Goal: Contribute content: Add original content to the website for others to see

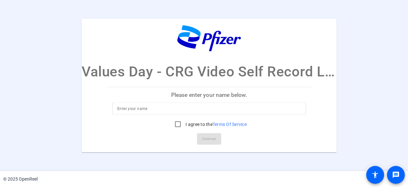
click at [173, 105] on input at bounding box center [209, 109] width 184 height 8
type input "[PERSON_NAME]"
click at [178, 126] on input "I agree to the Terms Of Service" at bounding box center [178, 124] width 13 height 13
checkbox input "true"
click at [207, 138] on span "Continue" at bounding box center [209, 139] width 14 height 10
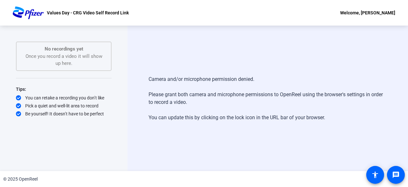
click at [209, 87] on div "Camera and/or microphone permission denied. Please grant both camera and microp…" at bounding box center [268, 98] width 239 height 59
click at [395, 176] on mat-icon "message" at bounding box center [396, 175] width 8 height 8
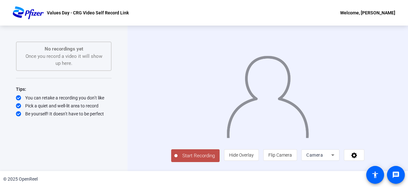
click at [42, 83] on div "Start Recording No recordings yet Once you record a video it will show up here.…" at bounding box center [64, 91] width 96 height 100
click at [188, 159] on span "Start Recording" at bounding box center [199, 155] width 42 height 7
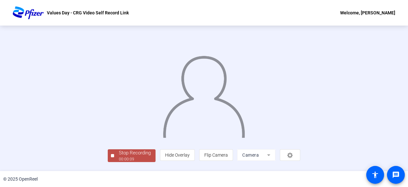
click at [223, 136] on img at bounding box center [203, 94] width 83 height 87
click at [119, 160] on div "00:00:10" at bounding box center [135, 159] width 32 height 6
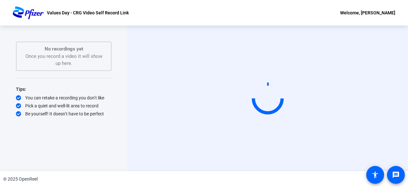
scroll to position [0, 0]
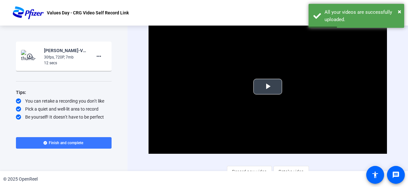
click at [268, 86] on span "Video Player" at bounding box center [268, 86] width 0 height 0
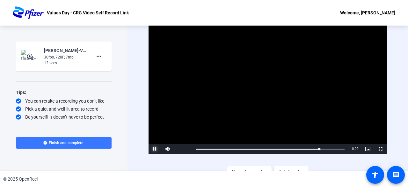
click at [153, 149] on span "Video Player" at bounding box center [155, 149] width 13 height 0
click at [292, 168] on span "Retake video" at bounding box center [291, 171] width 25 height 12
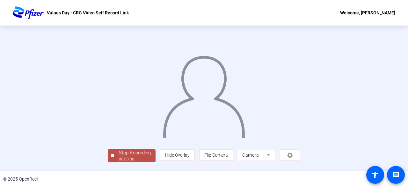
click at [203, 104] on img at bounding box center [203, 94] width 83 height 87
click at [119, 156] on div "Stop Recording" at bounding box center [135, 152] width 32 height 7
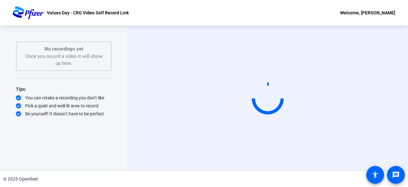
scroll to position [0, 0]
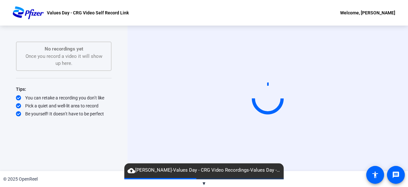
click at [203, 182] on span "▼" at bounding box center [204, 183] width 5 height 6
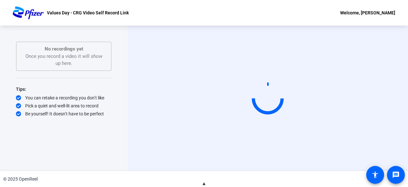
click at [203, 182] on span "▲" at bounding box center [204, 183] width 5 height 6
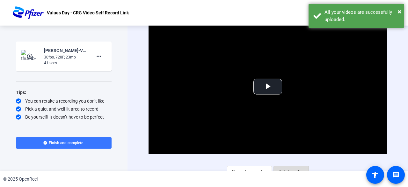
click at [288, 167] on span "Retake video" at bounding box center [291, 171] width 25 height 12
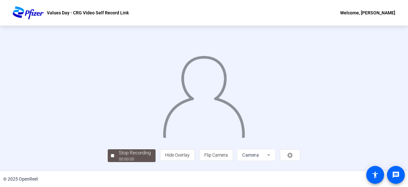
scroll to position [39, 0]
click at [119, 156] on div "Stop Recording" at bounding box center [135, 152] width 32 height 7
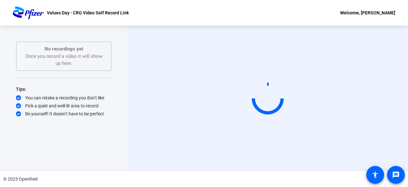
scroll to position [0, 0]
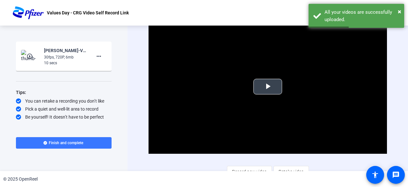
click at [268, 86] on span "Video Player" at bounding box center [268, 86] width 0 height 0
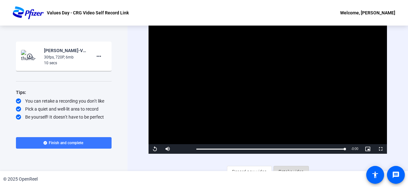
click at [284, 168] on span "Retake video" at bounding box center [291, 171] width 25 height 12
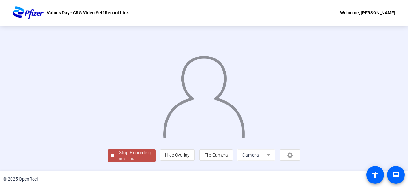
click at [201, 138] on img at bounding box center [203, 94] width 83 height 87
click at [114, 153] on span "Stop Recording 00:00:09" at bounding box center [134, 155] width 41 height 13
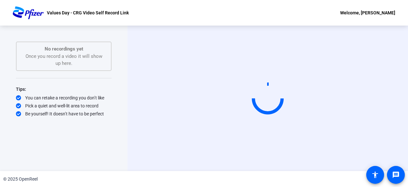
scroll to position [0, 0]
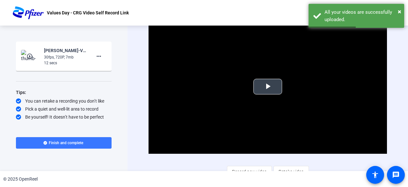
click at [262, 95] on video "Video Player" at bounding box center [268, 86] width 239 height 134
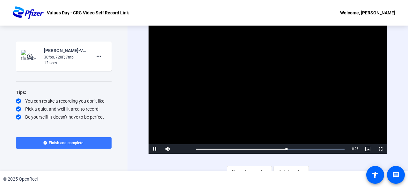
scroll to position [7, 0]
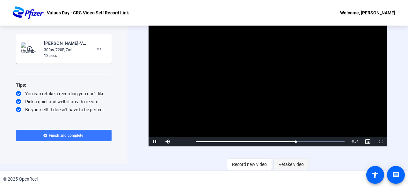
click at [296, 167] on span "Retake video" at bounding box center [291, 164] width 25 height 12
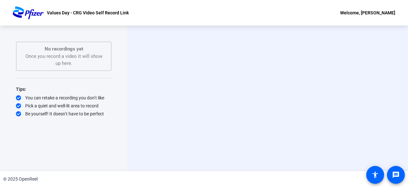
scroll to position [0, 0]
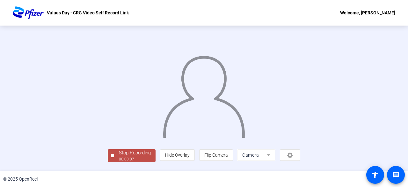
click at [162, 116] on img at bounding box center [203, 94] width 83 height 87
click at [119, 156] on div "Stop Recording" at bounding box center [135, 152] width 32 height 7
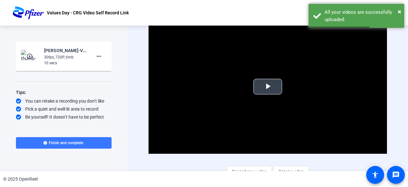
click at [268, 86] on span "Video Player" at bounding box center [268, 86] width 0 height 0
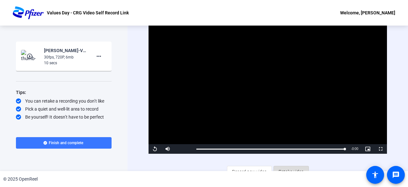
click at [287, 168] on span "Retake video" at bounding box center [291, 171] width 25 height 12
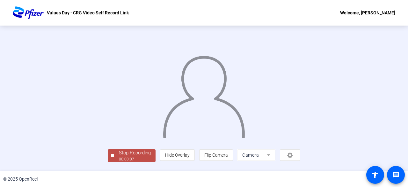
click at [28, 142] on div "Stop Recording 00:00:07 person Hide Overlay flip Flip Camera Camera" at bounding box center [204, 98] width 408 height 145
click at [108, 143] on div at bounding box center [204, 88] width 193 height 108
click at [119, 156] on div "Stop Recording" at bounding box center [135, 152] width 32 height 7
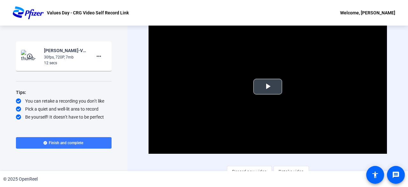
click at [268, 86] on span "Video Player" at bounding box center [268, 86] width 0 height 0
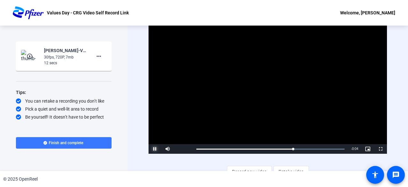
click at [155, 149] on span "Video Player" at bounding box center [155, 149] width 13 height 0
click at [294, 168] on span "Retake video" at bounding box center [291, 171] width 25 height 12
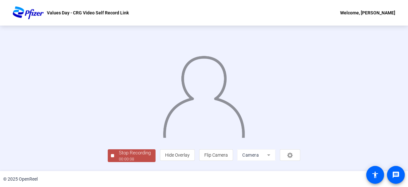
click at [16, 123] on div "Stop Recording 00:00:08 person Hide Overlay flip Flip Camera Camera" at bounding box center [204, 98] width 408 height 145
click at [119, 156] on div "Stop Recording" at bounding box center [135, 152] width 32 height 7
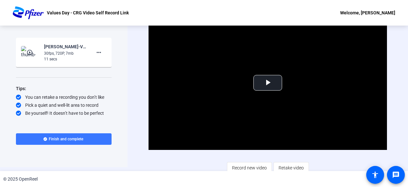
scroll to position [7, 0]
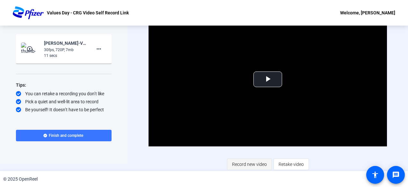
click at [256, 165] on span "Record new video" at bounding box center [249, 164] width 35 height 12
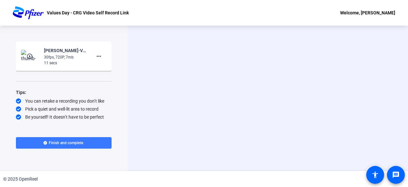
scroll to position [0, 0]
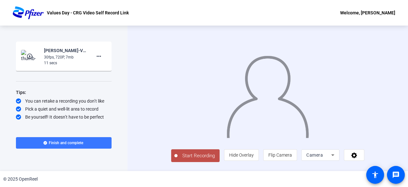
click at [184, 162] on button "Start Recording" at bounding box center [195, 155] width 49 height 13
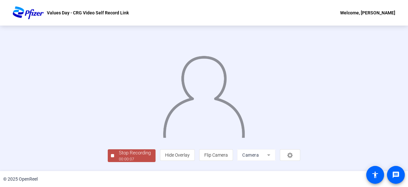
click at [11, 95] on div "Stop Recording 00:00:07 person Hide Overlay flip Flip Camera Camera" at bounding box center [204, 98] width 408 height 145
click at [119, 156] on div "Stop Recording" at bounding box center [135, 152] width 32 height 7
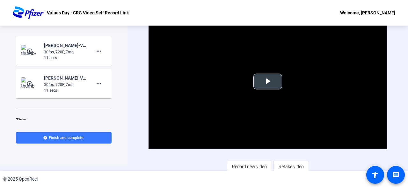
scroll to position [7, 0]
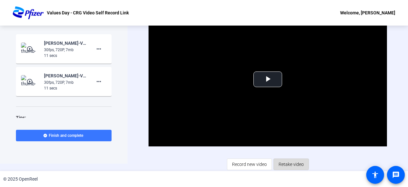
click at [288, 162] on span "Retake video" at bounding box center [291, 164] width 25 height 12
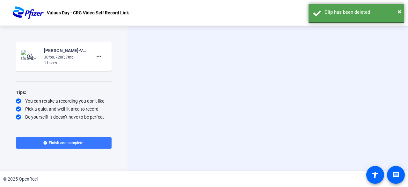
scroll to position [0, 0]
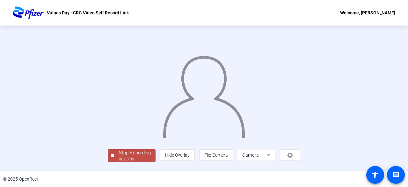
click at [8, 123] on div "Stop Recording 00:00:09 person Hide Overlay flip Flip Camera Camera" at bounding box center [204, 98] width 408 height 145
click at [114, 156] on span "Stop Recording 00:00:10" at bounding box center [134, 155] width 41 height 13
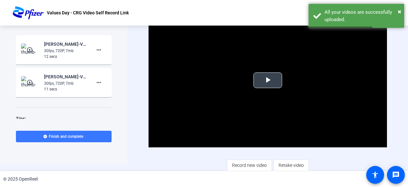
scroll to position [7, 0]
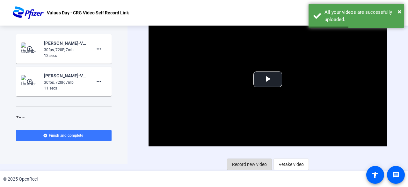
click at [237, 161] on span "Record new video" at bounding box center [249, 164] width 35 height 12
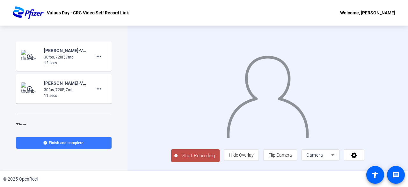
click at [181, 159] on span "Start Recording" at bounding box center [199, 155] width 42 height 7
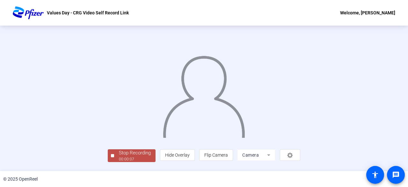
click at [17, 146] on div "Stop Recording 00:00:07 person Hide Overlay flip Flip Camera Camera" at bounding box center [204, 98] width 408 height 145
click at [119, 160] on div "00:00:08" at bounding box center [135, 159] width 32 height 6
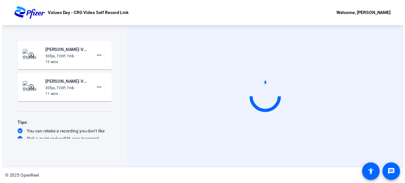
scroll to position [11, 0]
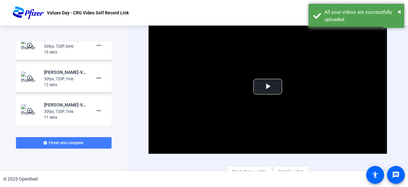
click at [85, 145] on span at bounding box center [64, 142] width 96 height 15
